Goal: Find specific page/section: Find specific page/section

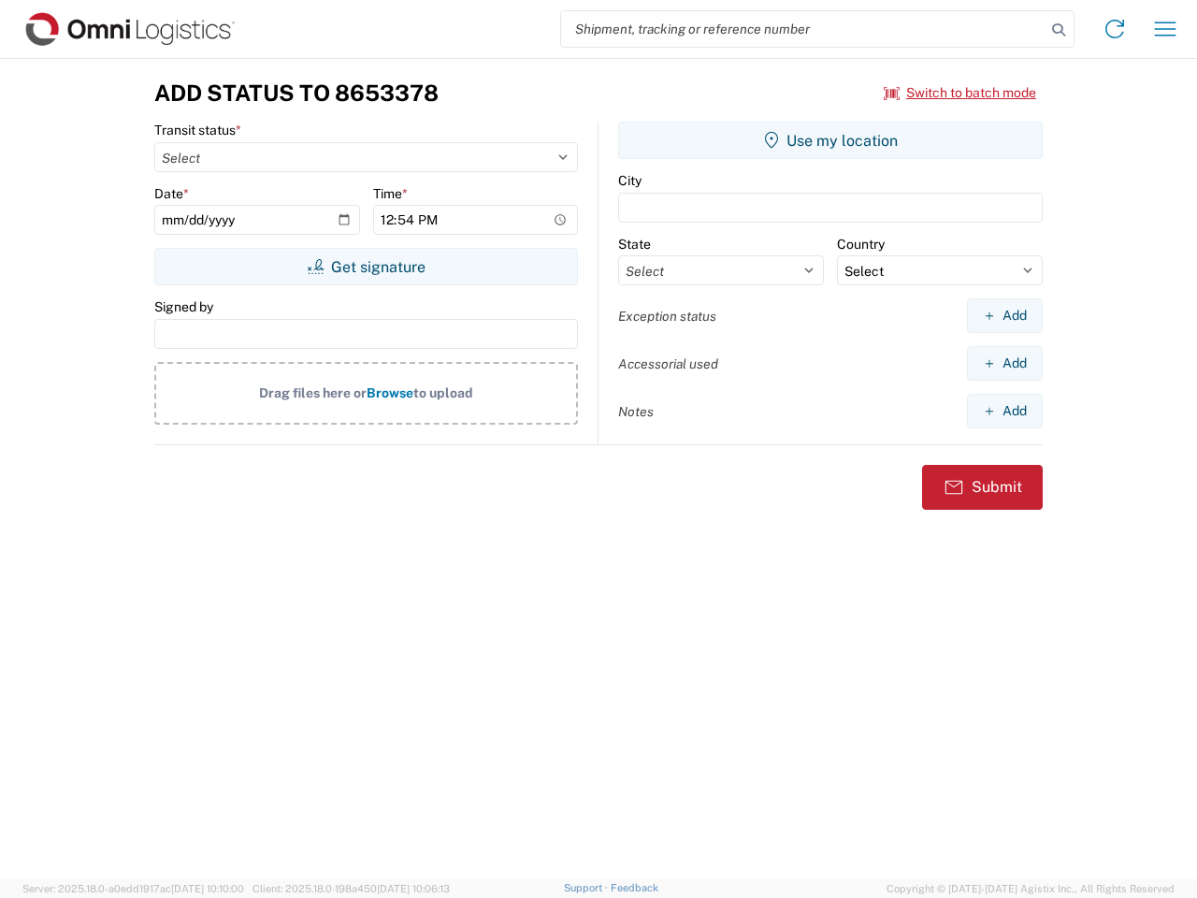
click at [803, 29] on input "search" at bounding box center [803, 29] width 484 height 36
click at [1059, 30] on icon at bounding box center [1058, 30] width 26 height 26
click at [1115, 29] on icon at bounding box center [1115, 29] width 30 height 30
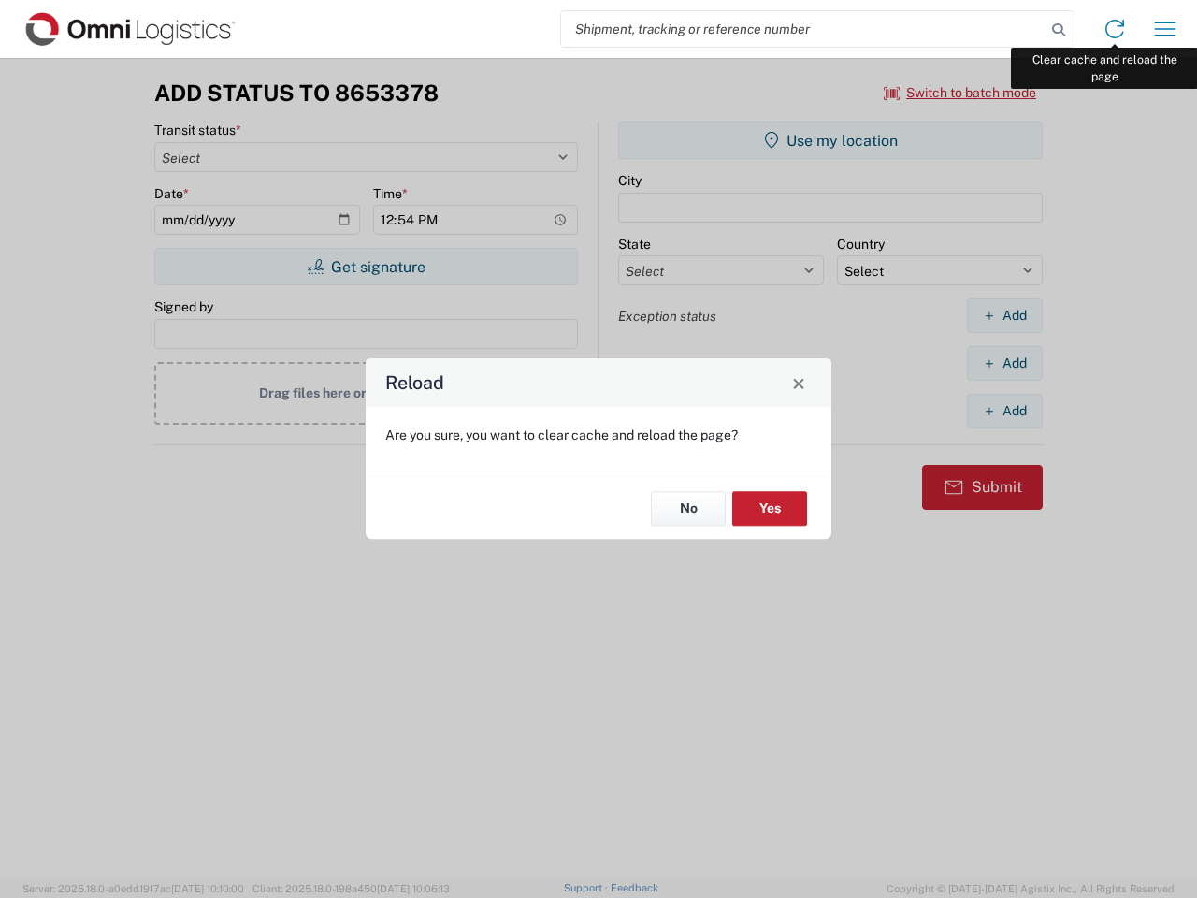
click at [1165, 29] on div "Reload Are you sure, you want to clear cache and reload the page? No Yes" at bounding box center [598, 449] width 1197 height 898
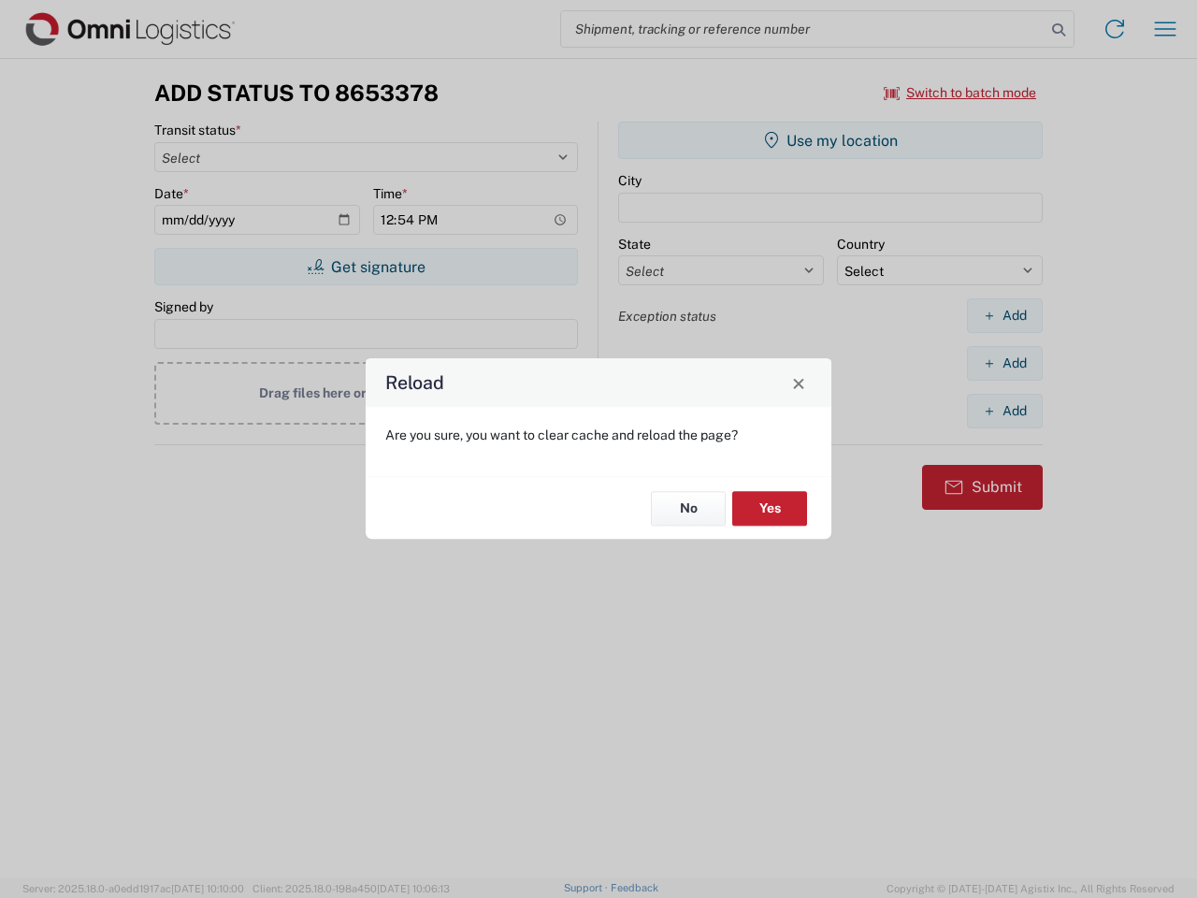
click at [960, 93] on div "Reload Are you sure, you want to clear cache and reload the page? No Yes" at bounding box center [598, 449] width 1197 height 898
click at [366, 266] on div "Reload Are you sure, you want to clear cache and reload the page? No Yes" at bounding box center [598, 449] width 1197 height 898
click at [830, 140] on div "Reload Are you sure, you want to clear cache and reload the page? No Yes" at bounding box center [598, 449] width 1197 height 898
click at [1004, 315] on div "Reload Are you sure, you want to clear cache and reload the page? No Yes" at bounding box center [598, 449] width 1197 height 898
click at [1004, 363] on div "Reload Are you sure, you want to clear cache and reload the page? No Yes" at bounding box center [598, 449] width 1197 height 898
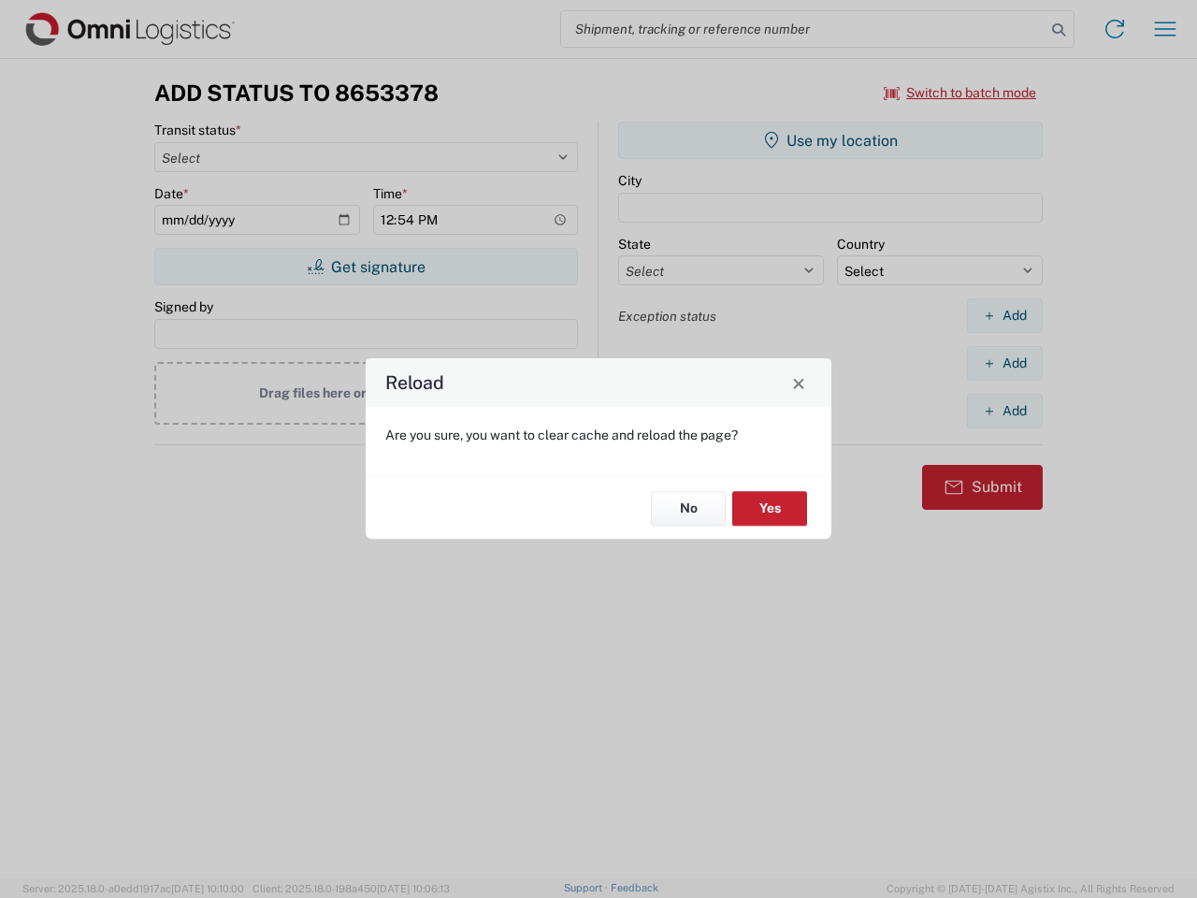
click at [1004, 410] on div "Reload Are you sure, you want to clear cache and reload the page? No Yes" at bounding box center [598, 449] width 1197 height 898
